Goal: Information Seeking & Learning: Learn about a topic

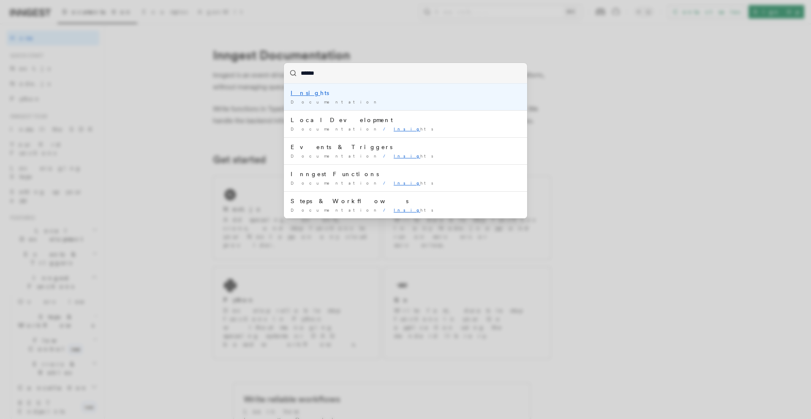
type input "*******"
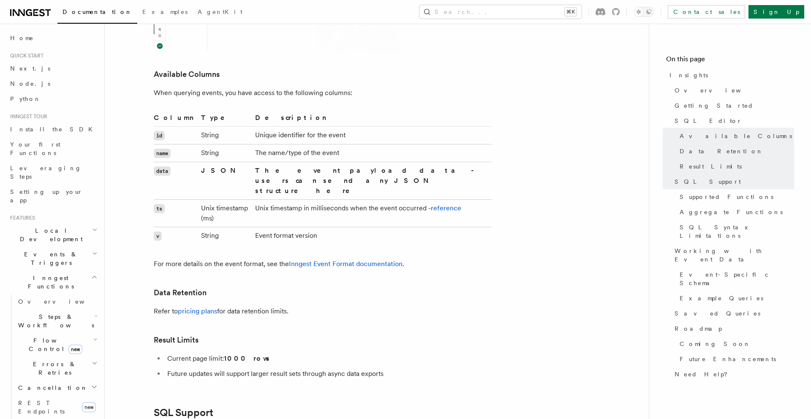
scroll to position [1079, 0]
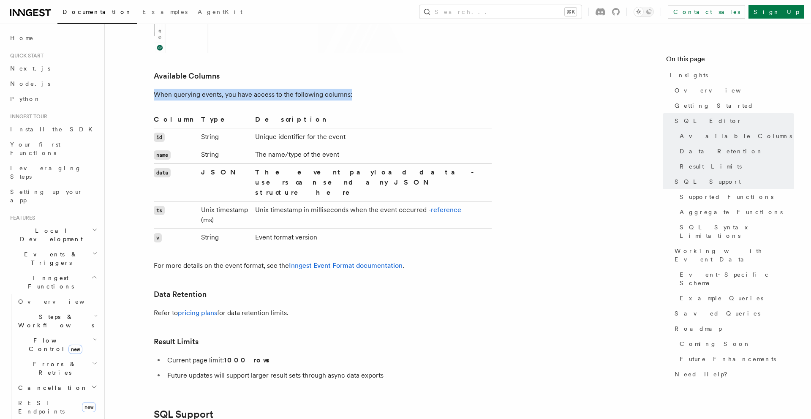
drag, startPoint x: 154, startPoint y: 82, endPoint x: 358, endPoint y: 82, distance: 203.5
click at [358, 89] on p "When querying events, you have access to the following columns:" at bounding box center [323, 95] width 338 height 12
click at [373, 89] on p "When querying events, you have access to the following columns:" at bounding box center [323, 95] width 338 height 12
click at [243, 89] on p "When querying events, you have access to the following columns:" at bounding box center [323, 95] width 338 height 12
drag, startPoint x: 348, startPoint y: 82, endPoint x: 132, endPoint y: 82, distance: 216.2
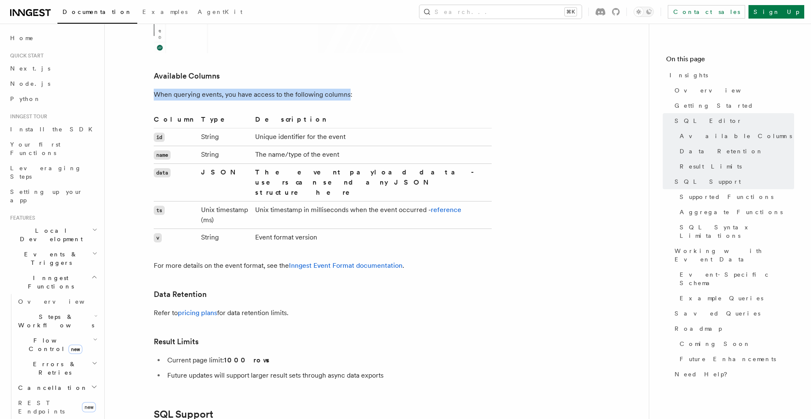
copy p "When querying events, you have access to the following columns"
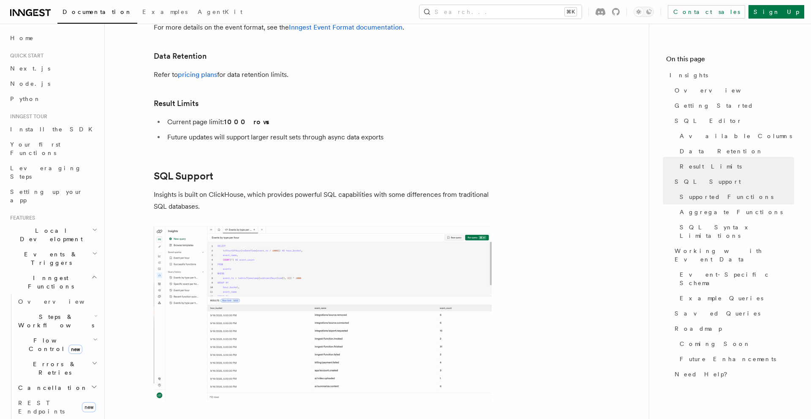
scroll to position [1310, 0]
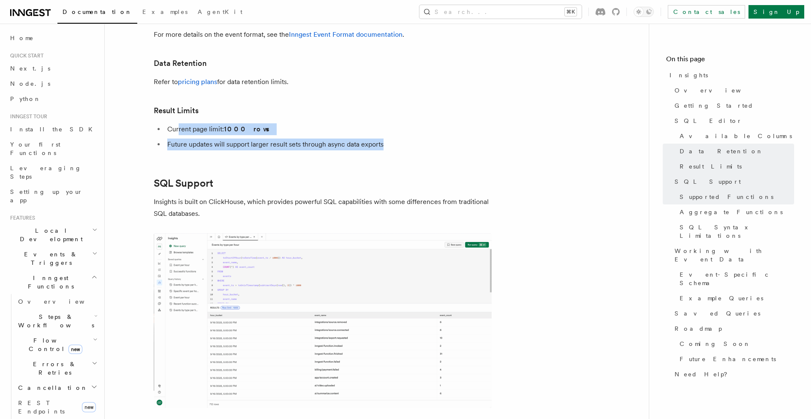
drag, startPoint x: 387, startPoint y: 103, endPoint x: 177, endPoint y: 92, distance: 209.7
click at [177, 123] on ul "Current page limit: 1000 rows Future updates will support larger result sets th…" at bounding box center [323, 136] width 338 height 27
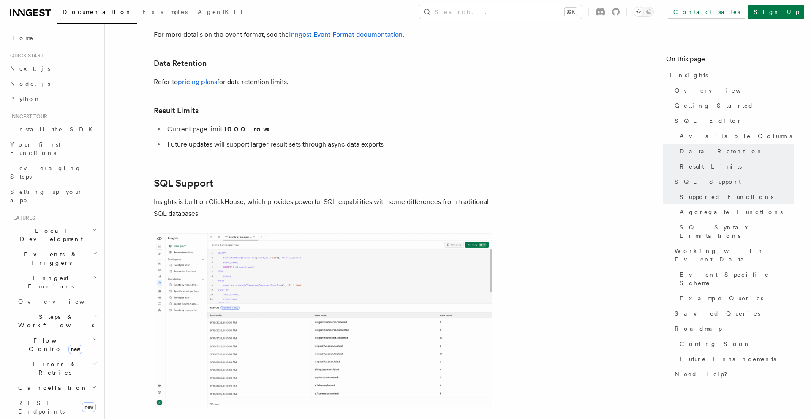
click at [254, 125] on strong "1000 rows" at bounding box center [247, 129] width 47 height 8
drag, startPoint x: 270, startPoint y: 87, endPoint x: 167, endPoint y: 87, distance: 102.6
click at [167, 123] on li "Current page limit: 1000 rows" at bounding box center [328, 129] width 327 height 12
copy li "Current page limit: 1000 rows"
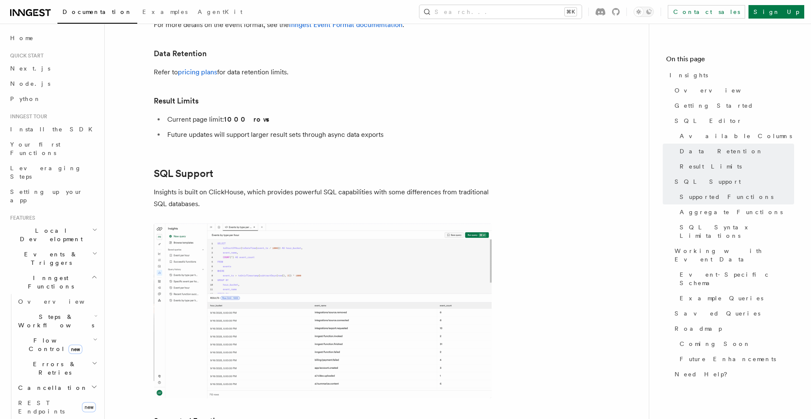
click at [303, 168] on h2 "SQL Support" at bounding box center [323, 174] width 338 height 12
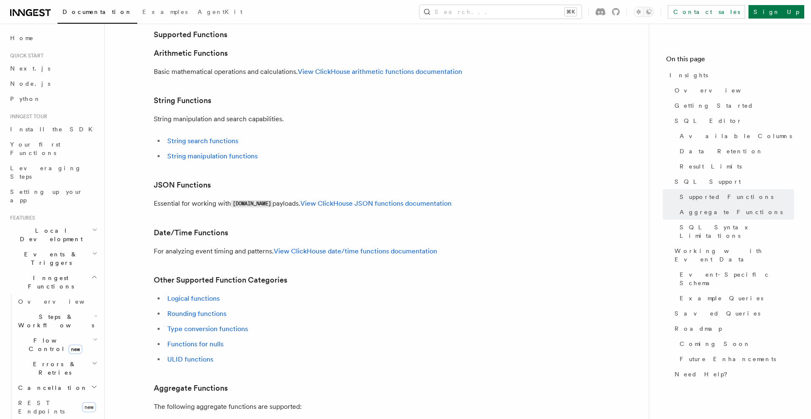
scroll to position [1659, 0]
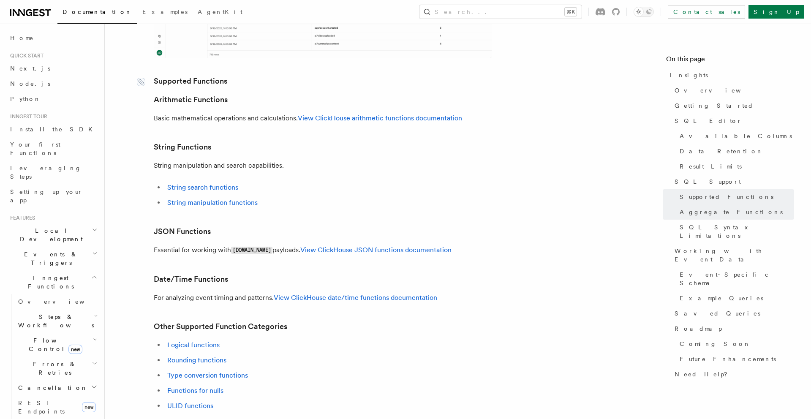
drag, startPoint x: 153, startPoint y: 37, endPoint x: 198, endPoint y: 107, distance: 83.5
click at [194, 113] on article "Platform Monitor Insights Inngest Insights allows you to query and analyze your…" at bounding box center [376, 59] width 517 height 3363
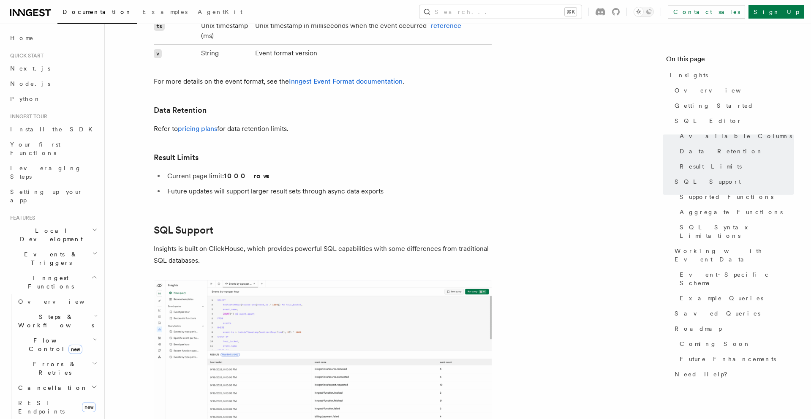
scroll to position [1257, 0]
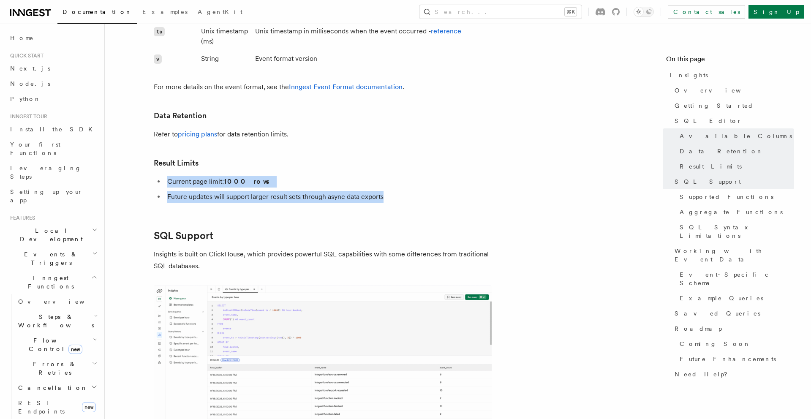
drag, startPoint x: 166, startPoint y: 140, endPoint x: 383, endPoint y: 157, distance: 217.3
click at [383, 176] on ul "Current page limit: 1000 rows Future updates will support larger result sets th…" at bounding box center [323, 189] width 338 height 27
copy ul "Current page limit: 1000 rows Future updates will support larger result sets th…"
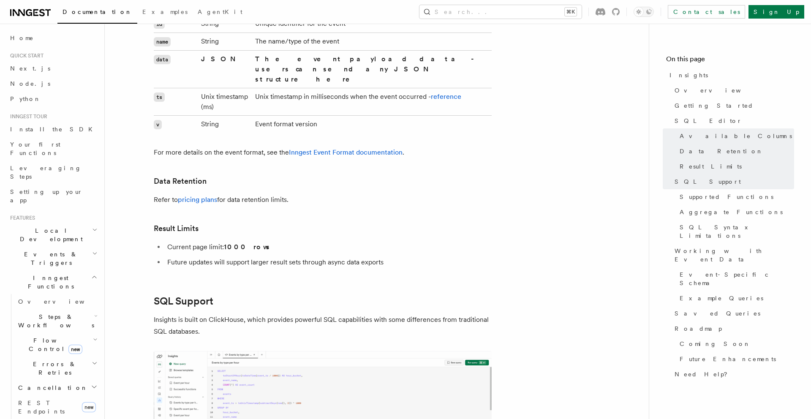
click at [231, 194] on p "Refer to pricing plans for data retention limits." at bounding box center [323, 200] width 338 height 12
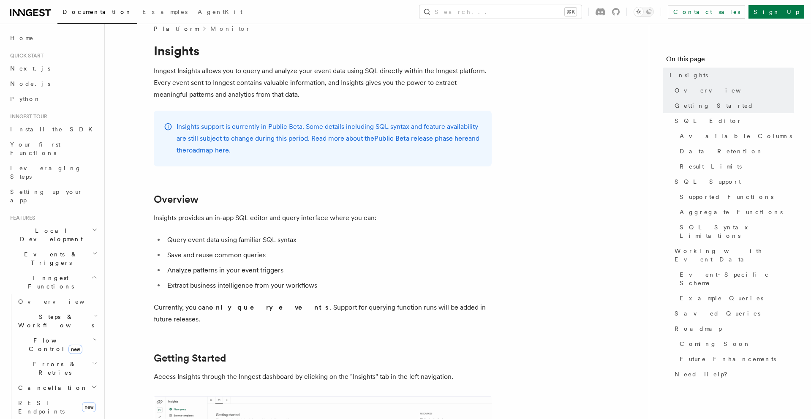
scroll to position [0, 0]
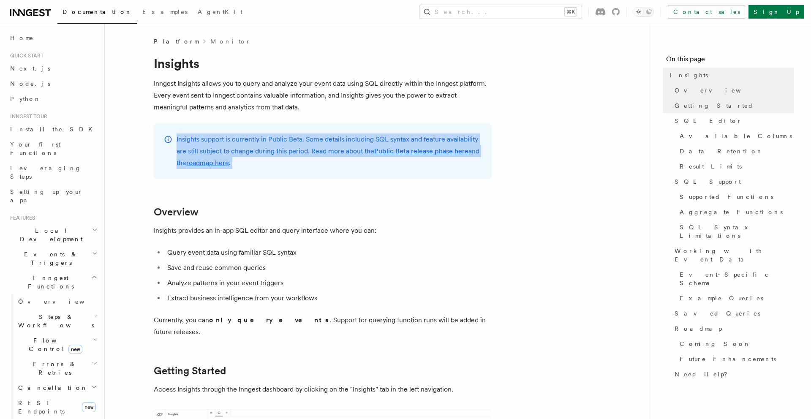
drag, startPoint x: 330, startPoint y: 132, endPoint x: 330, endPoint y: 192, distance: 60.0
click at [293, 175] on div "Insights support is currently in Public Beta. Some details including SQL syntax…" at bounding box center [323, 151] width 338 height 56
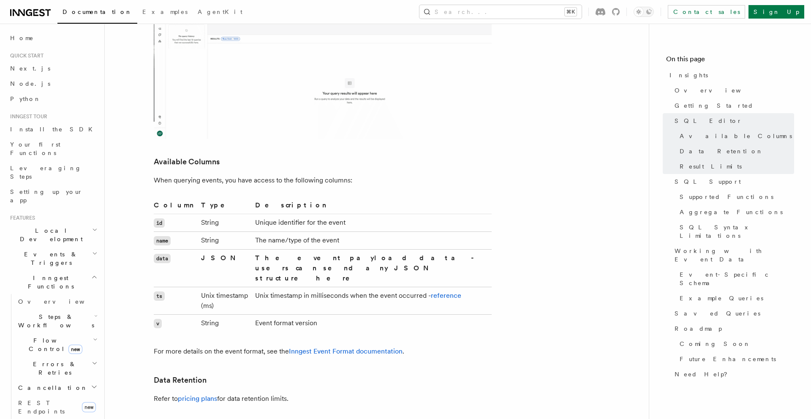
scroll to position [997, 0]
